Goal: Task Accomplishment & Management: Manage account settings

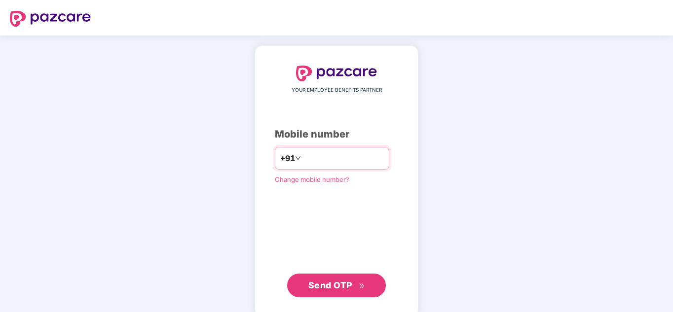
type input "**********"
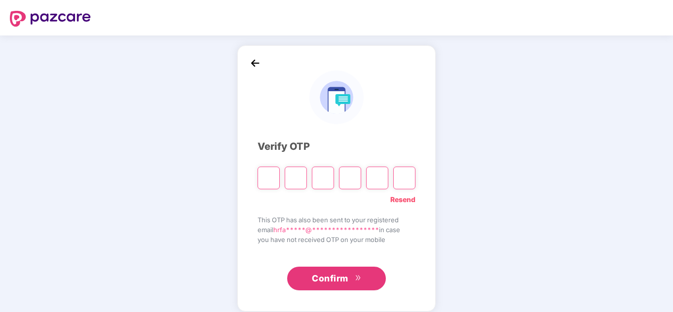
type input "*"
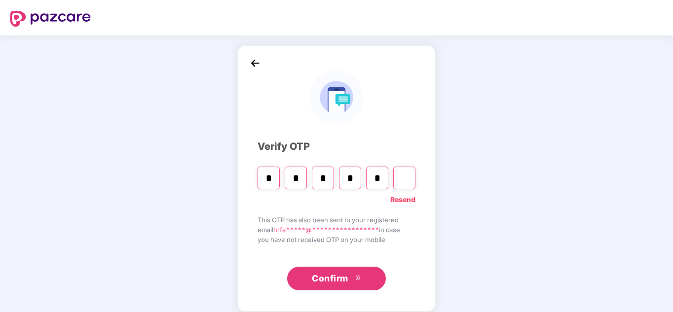
type input "*"
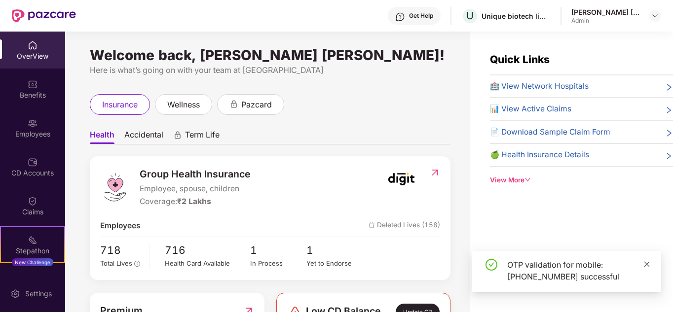
click at [647, 267] on icon "close" at bounding box center [647, 264] width 7 height 7
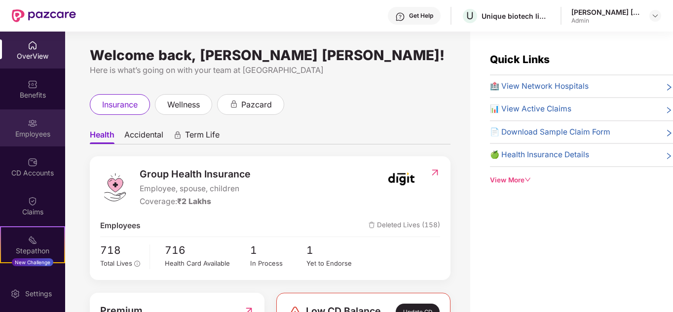
click at [33, 136] on div "Employees" at bounding box center [32, 134] width 65 height 10
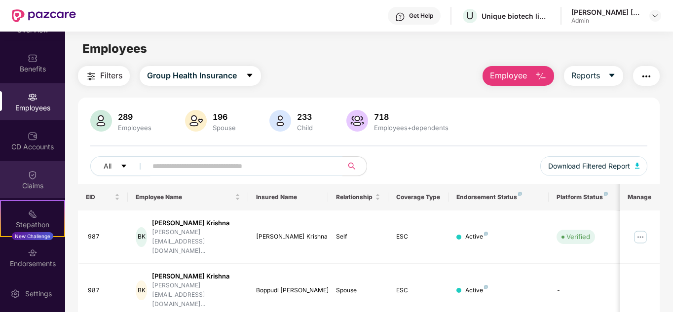
scroll to position [68, 0]
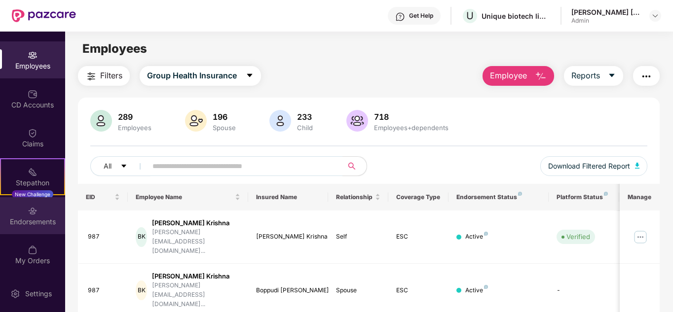
click at [43, 229] on div "Endorsements" at bounding box center [32, 215] width 65 height 37
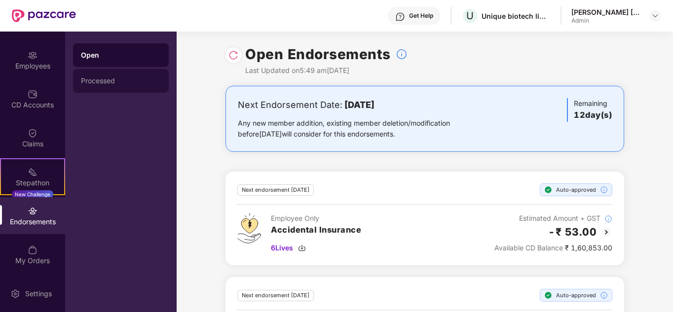
click at [125, 77] on div "Processed" at bounding box center [121, 81] width 96 height 24
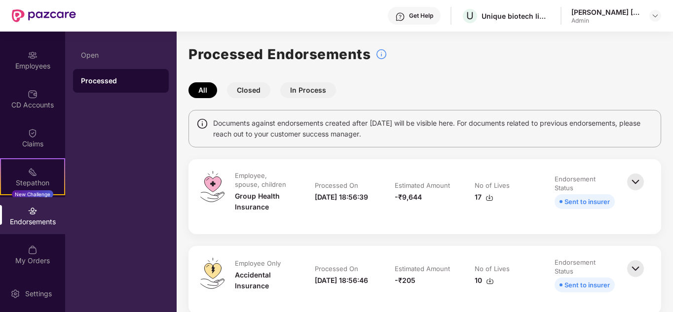
click at [253, 92] on button "Closed" at bounding box center [248, 90] width 43 height 16
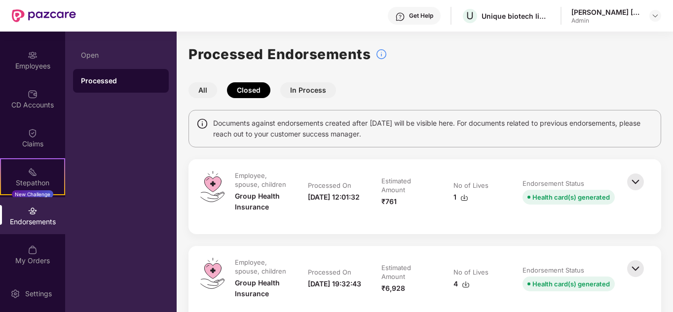
click at [327, 86] on button "In Process" at bounding box center [308, 90] width 56 height 16
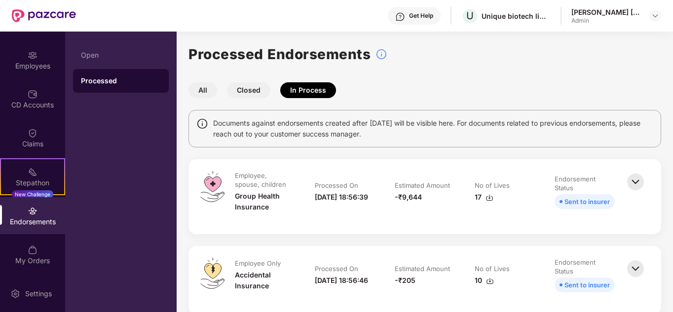
click at [206, 87] on button "All" at bounding box center [203, 90] width 29 height 16
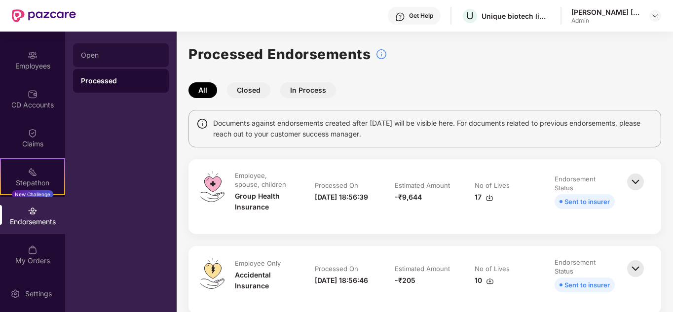
click at [122, 52] on div "Open" at bounding box center [121, 55] width 80 height 8
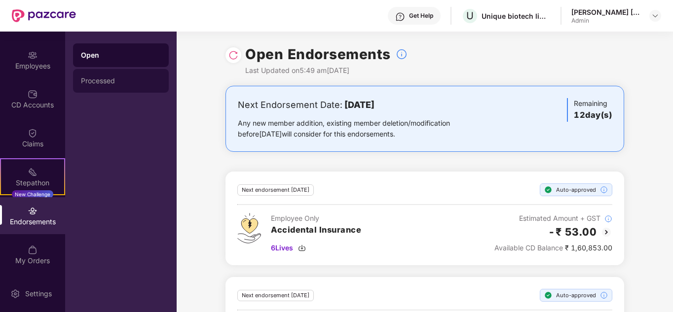
click at [119, 73] on div "Processed" at bounding box center [121, 81] width 96 height 24
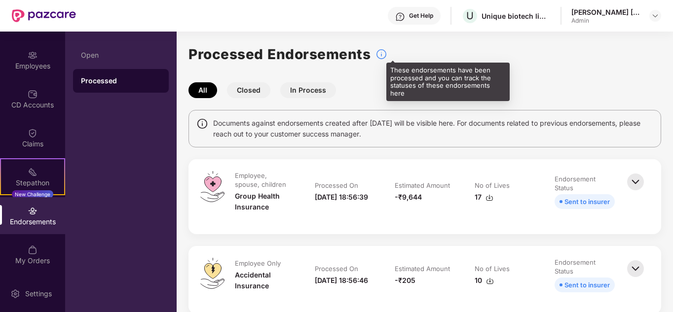
click at [381, 56] on img at bounding box center [382, 54] width 12 height 12
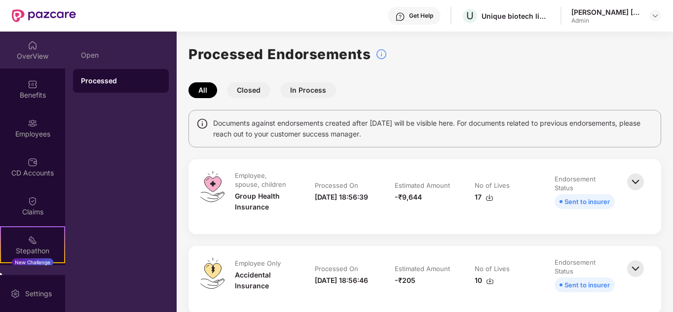
click at [35, 50] on img at bounding box center [33, 45] width 10 height 10
